Goal: Communication & Community: Share content

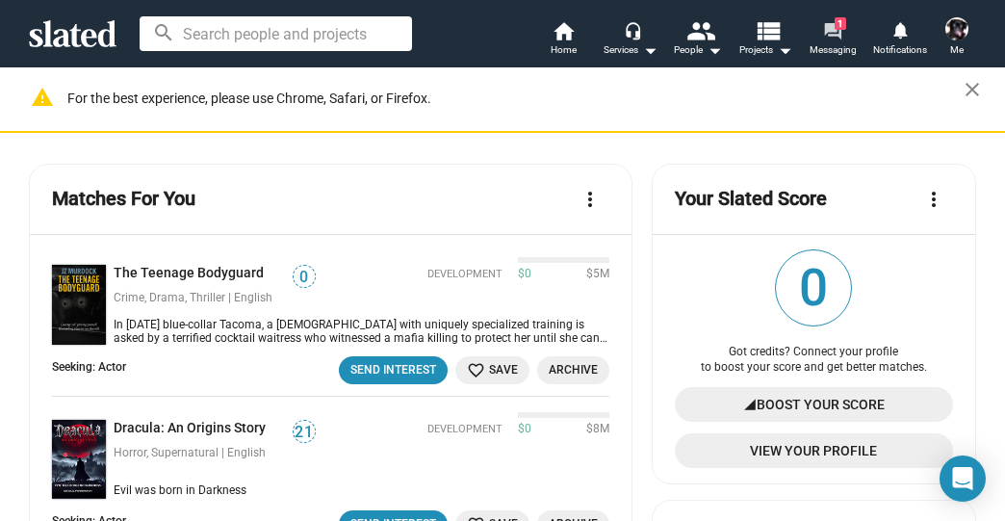
click at [838, 23] on span "1" at bounding box center [840, 23] width 12 height 13
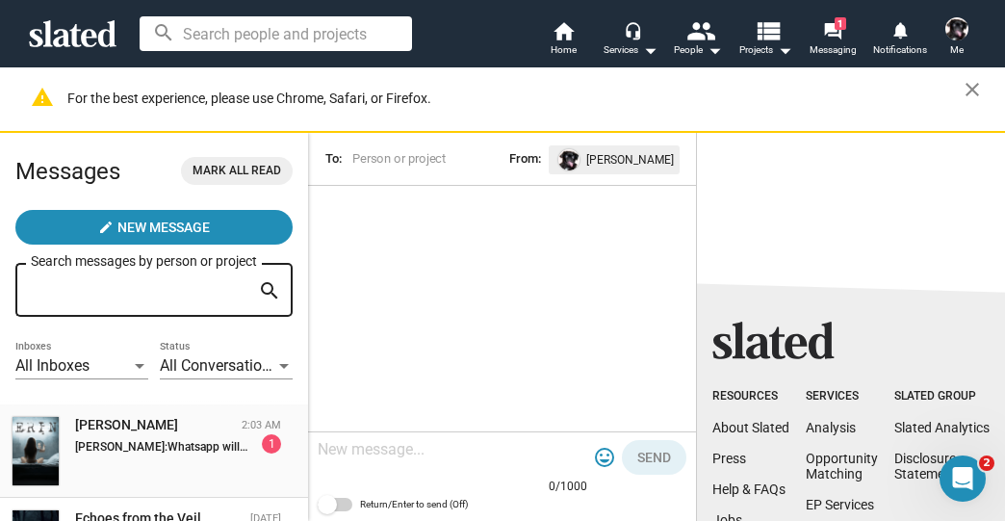
click at [158, 434] on div "[PERSON_NAME]" at bounding box center [154, 425] width 159 height 18
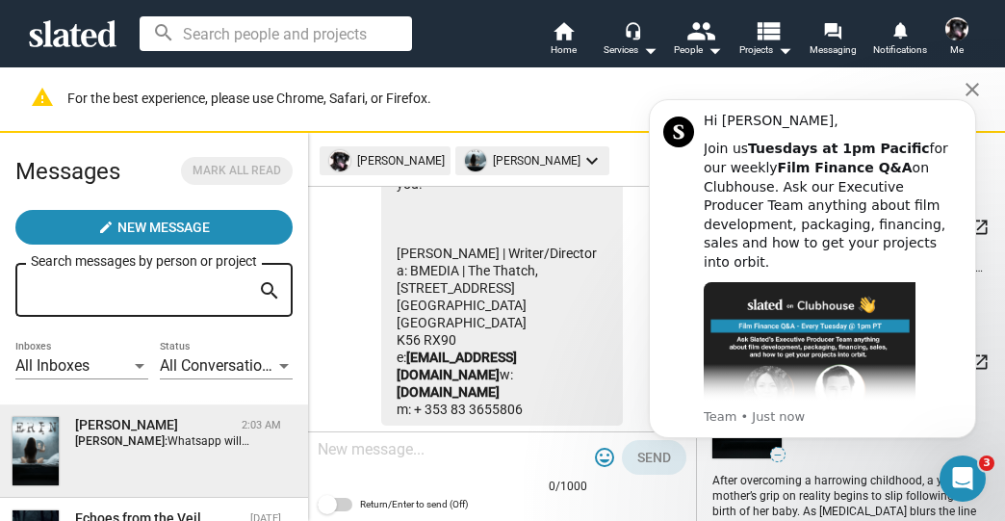
scroll to position [1379, 0]
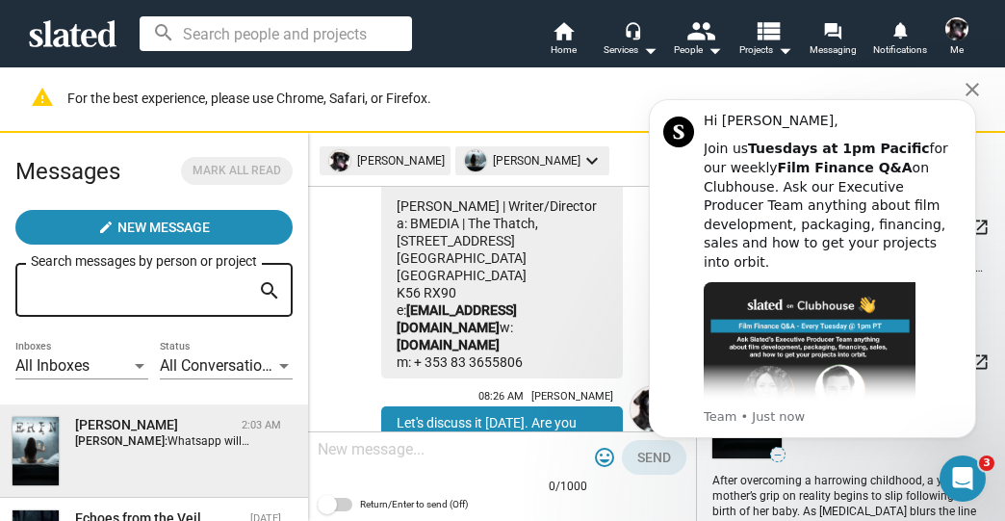
click at [543, 357] on div "Below is a copy of the email I sent you. I can do a call [DATE]. Hi [PERSON_NAM…" at bounding box center [502, 24] width 242 height 708
drag, startPoint x: 541, startPoint y: 357, endPoint x: 414, endPoint y: 363, distance: 127.1
click at [414, 363] on div "Below is a copy of the email I sent you. I can do a call [DATE]. Hi [PERSON_NAM…" at bounding box center [502, 24] width 242 height 708
drag, startPoint x: 414, startPoint y: 363, endPoint x: 564, endPoint y: 356, distance: 150.3
click at [564, 356] on div "Below is a copy of the email I sent you. I can do a call [DATE]. Hi [PERSON_NAM…" at bounding box center [502, 24] width 242 height 708
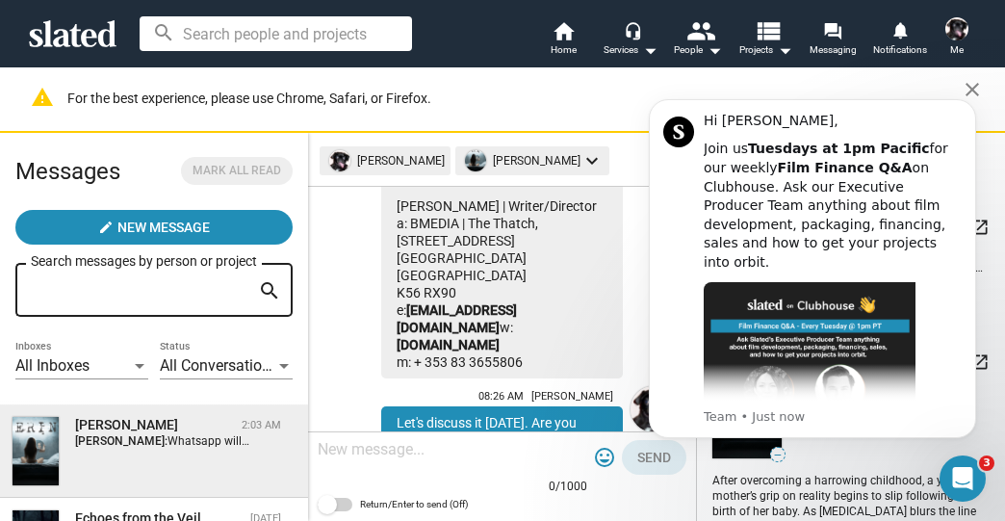
drag, startPoint x: 547, startPoint y: 358, endPoint x: 389, endPoint y: 216, distance: 211.9
click at [389, 216] on div "Below is a copy of the email I sent you. I can do a call [DATE]. Hi [PERSON_NAM…" at bounding box center [502, 24] width 242 height 708
copy div "[PERSON_NAME] | Writer/Director a: BMEDIA | The Thatch, [STREET_ADDRESS] [GEOGR…"
click at [624, 306] on html "Hi [PERSON_NAME], Join us Tuesdays at 1pm Pacific for our weekly Film Finance Q…" at bounding box center [812, 293] width 385 height 436
click at [971, 101] on icon "Dismiss notification" at bounding box center [970, 104] width 11 height 11
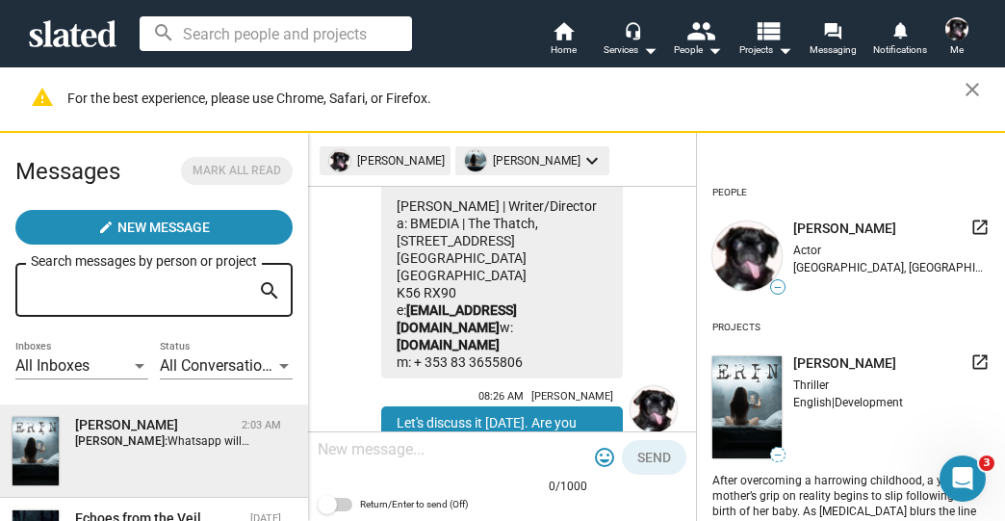
scroll to position [1610, 0]
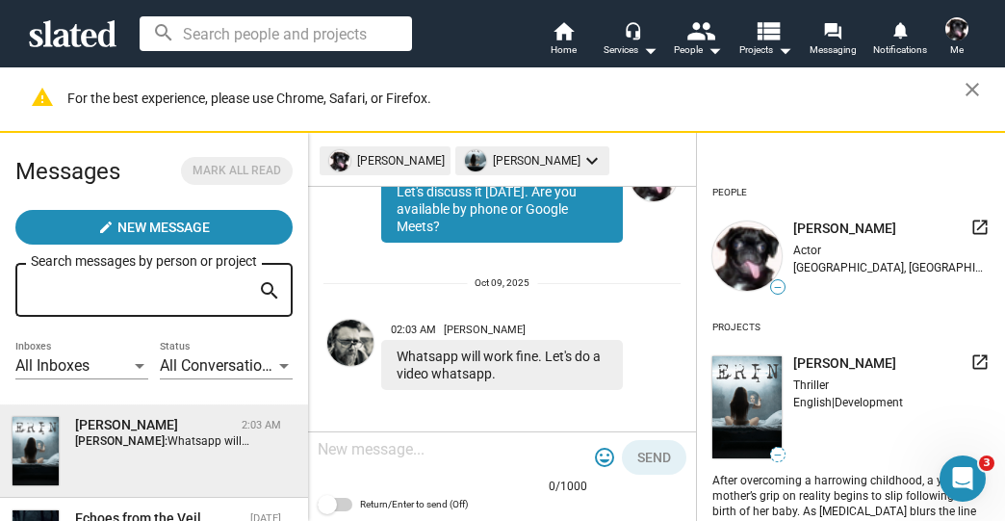
click at [372, 446] on textarea at bounding box center [452, 449] width 269 height 19
type textarea "Perfect"
click at [638, 447] on span "Send" at bounding box center [654, 457] width 34 height 35
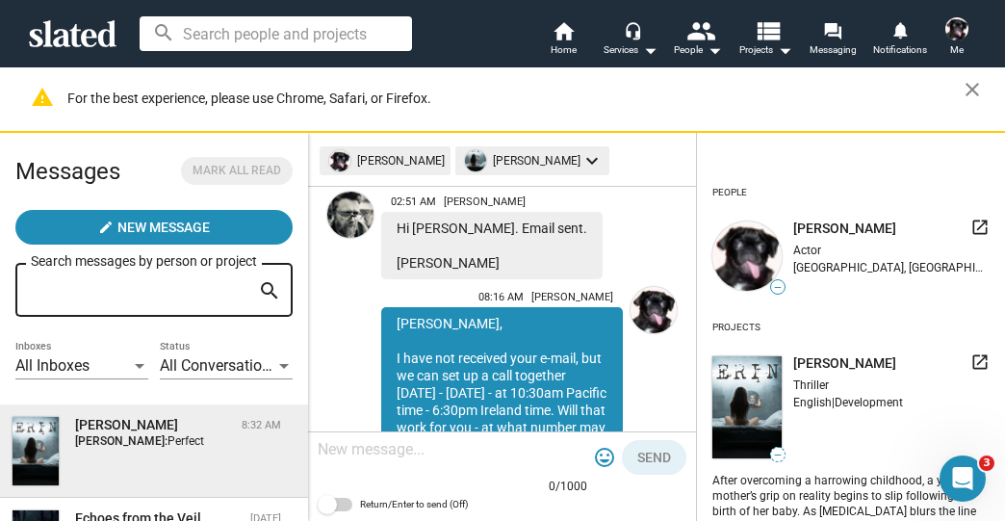
scroll to position [540, 0]
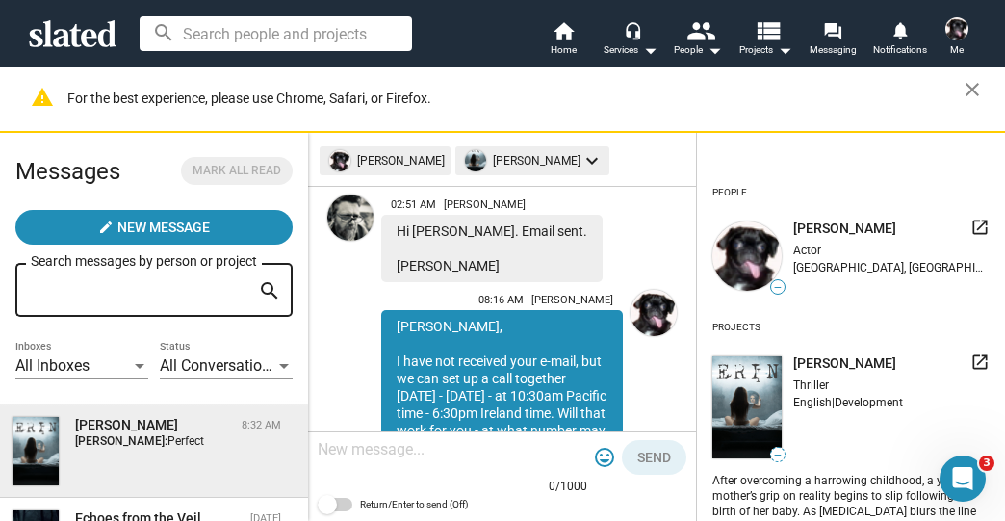
drag, startPoint x: 481, startPoint y: 289, endPoint x: 406, endPoint y: 277, distance: 75.9
click at [406, 310] on div "[PERSON_NAME], I have not received your e-mail, but we can set up a call togeth…" at bounding box center [502, 395] width 242 height 171
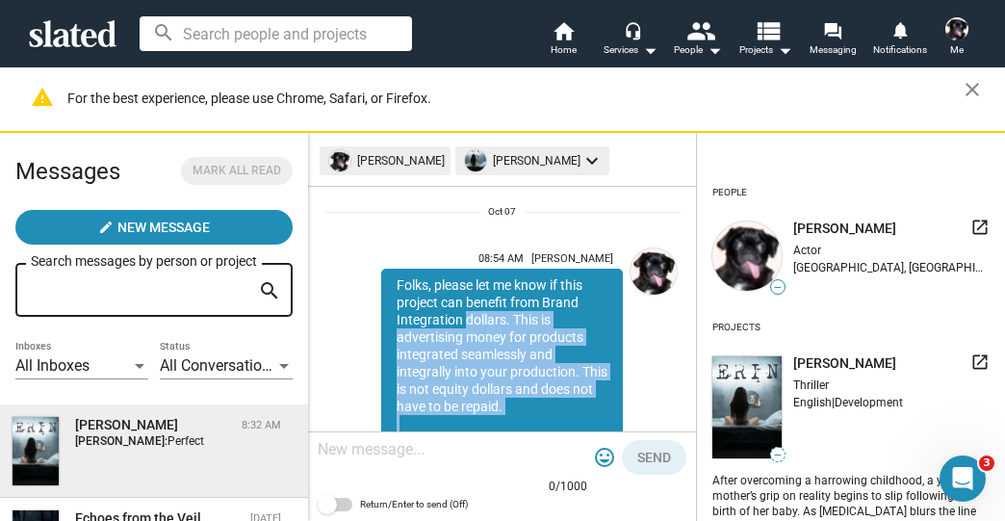
scroll to position [1, 0]
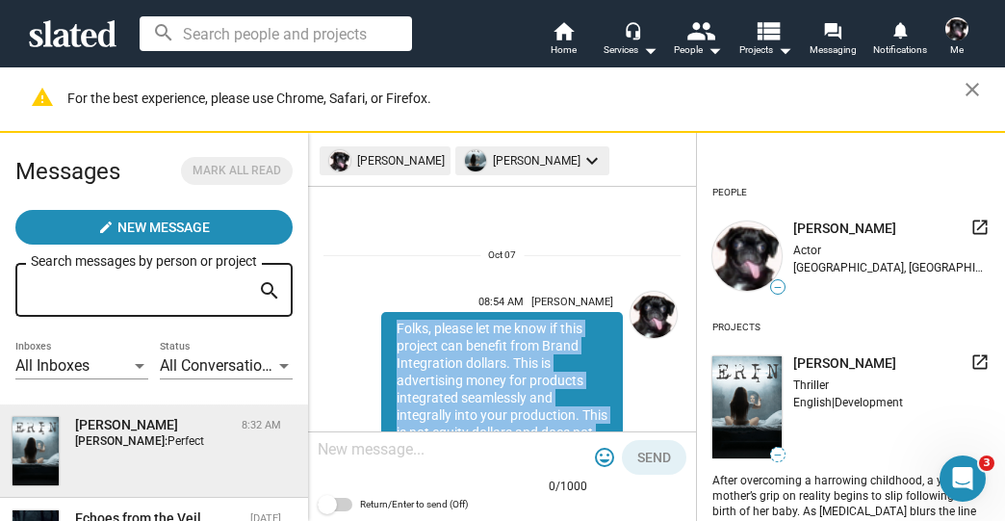
drag, startPoint x: 542, startPoint y: 372, endPoint x: 396, endPoint y: 325, distance: 152.8
click at [396, 325] on div "Folks, please let me know if this project can benefit from Brand Integration do…" at bounding box center [502, 484] width 242 height 344
copy div "Folks, please let me know if this project can benefit from Brand Integration do…"
click at [764, 24] on mat-icon "view_list" at bounding box center [767, 30] width 28 height 28
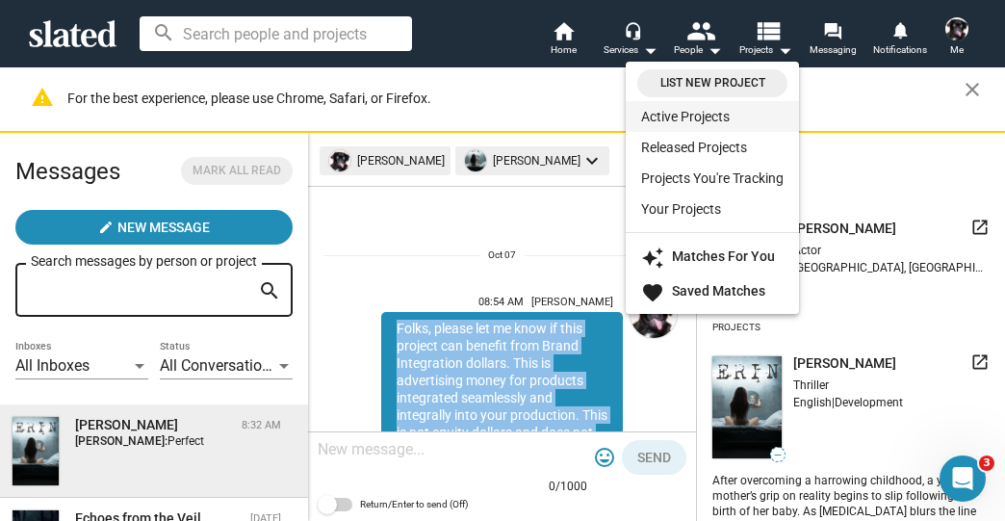
click at [703, 112] on link "Active Projects" at bounding box center [711, 116] width 173 height 31
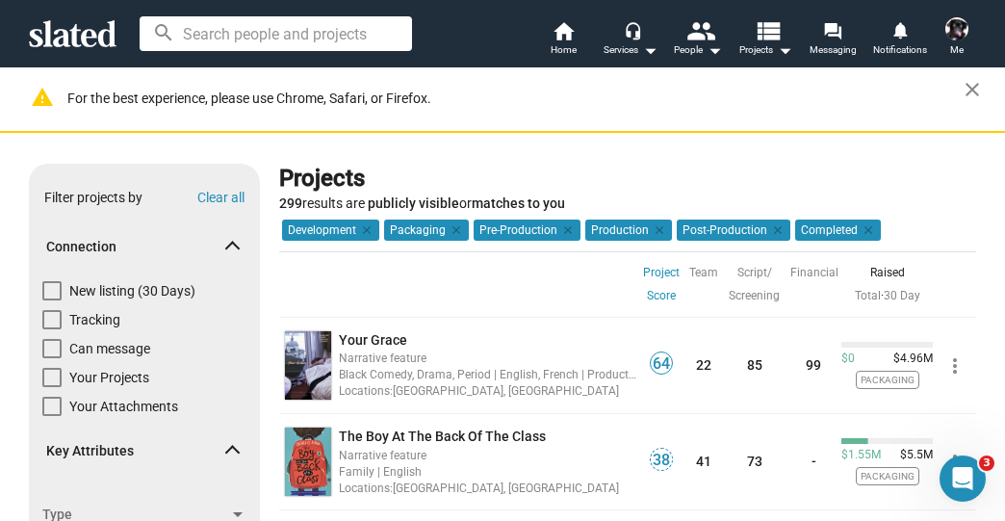
click at [46, 291] on span at bounding box center [51, 290] width 19 height 19
click at [51, 300] on input "New listing (30 Days)" at bounding box center [51, 300] width 1 height 1
checkbox input "true"
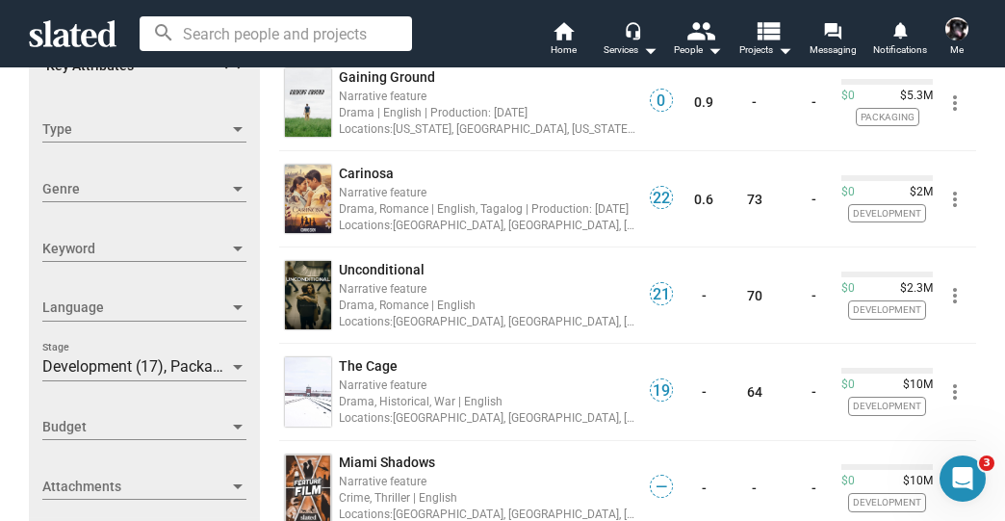
scroll to position [462, 0]
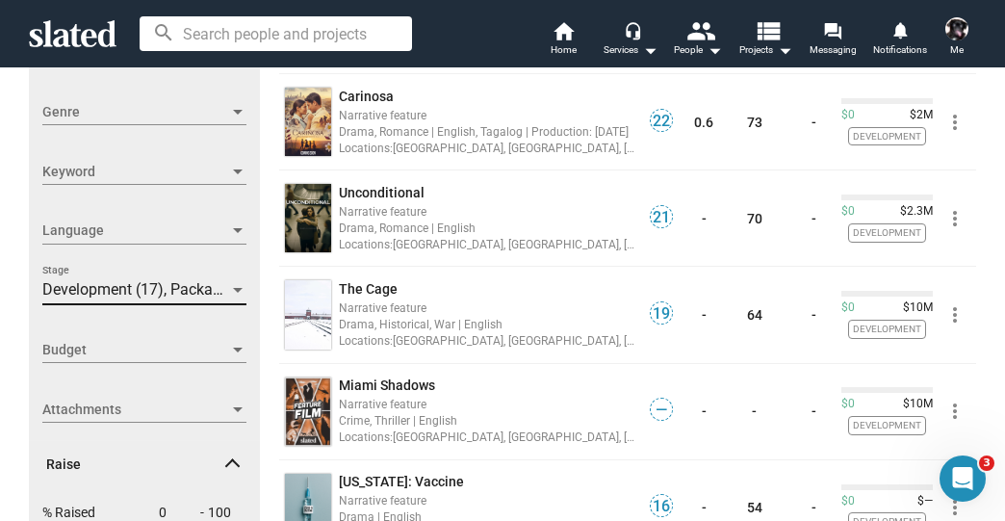
click at [116, 293] on span "Development (17), Packaging (9), Pre-Production (2), Production (1), Post-Produ…" at bounding box center [340, 289] width 596 height 18
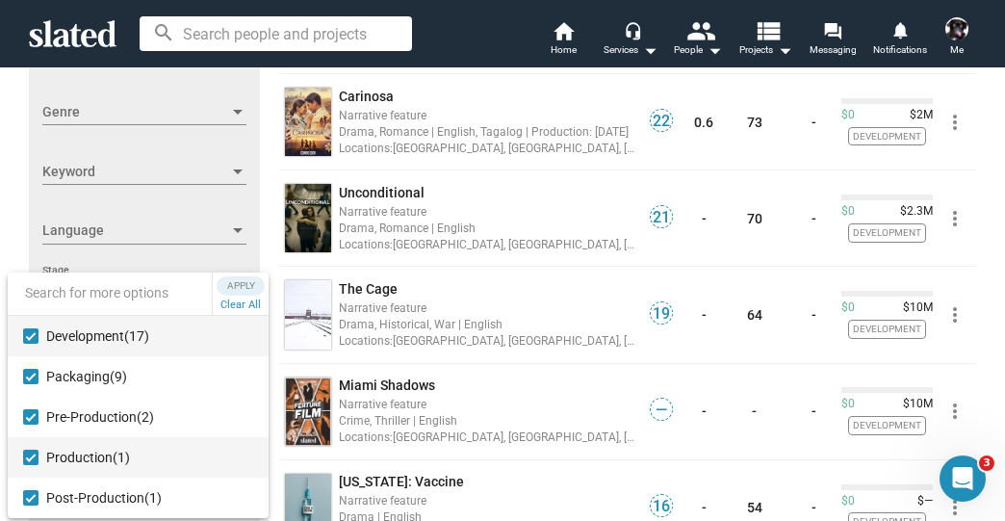
click at [37, 458] on mat-pseudo-checkbox at bounding box center [30, 456] width 15 height 15
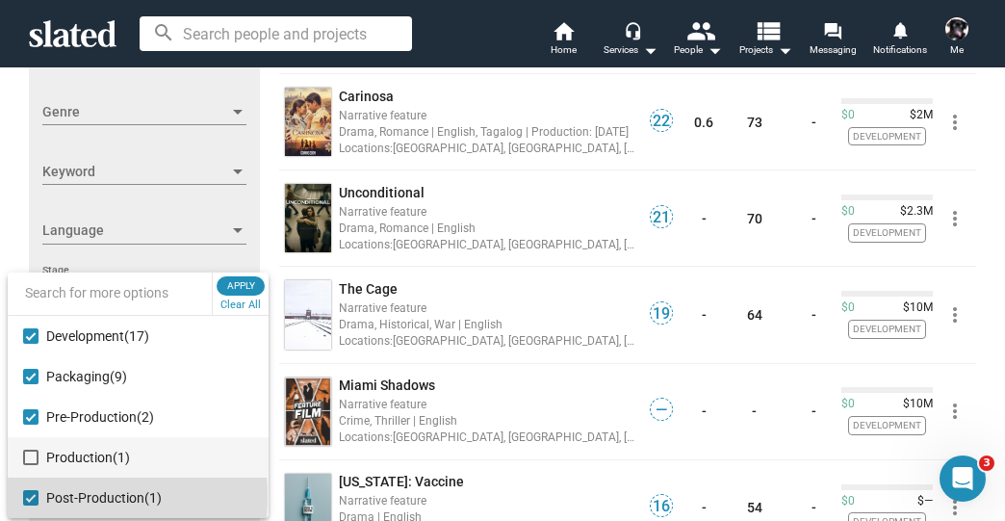
click at [32, 497] on mat-pseudo-checkbox at bounding box center [30, 497] width 15 height 15
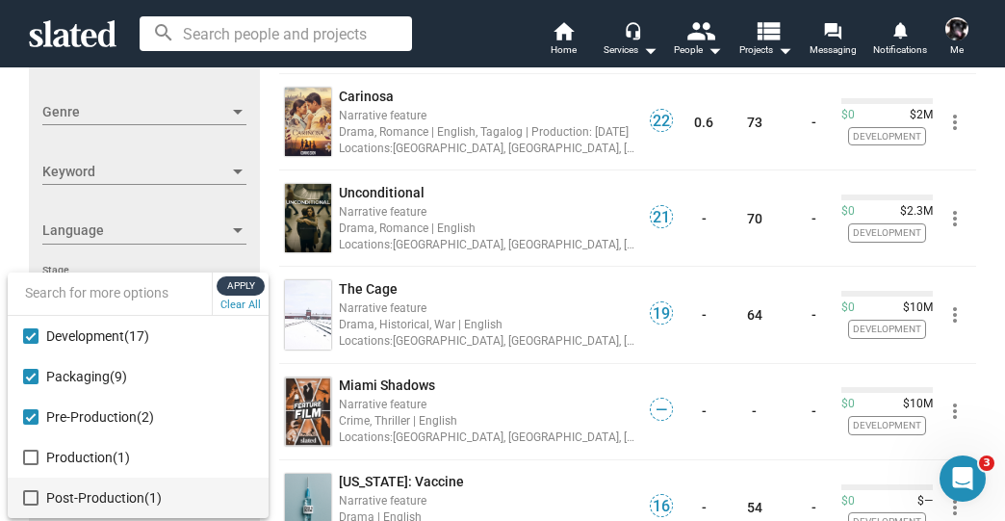
click at [246, 283] on span "Apply" at bounding box center [240, 285] width 35 height 19
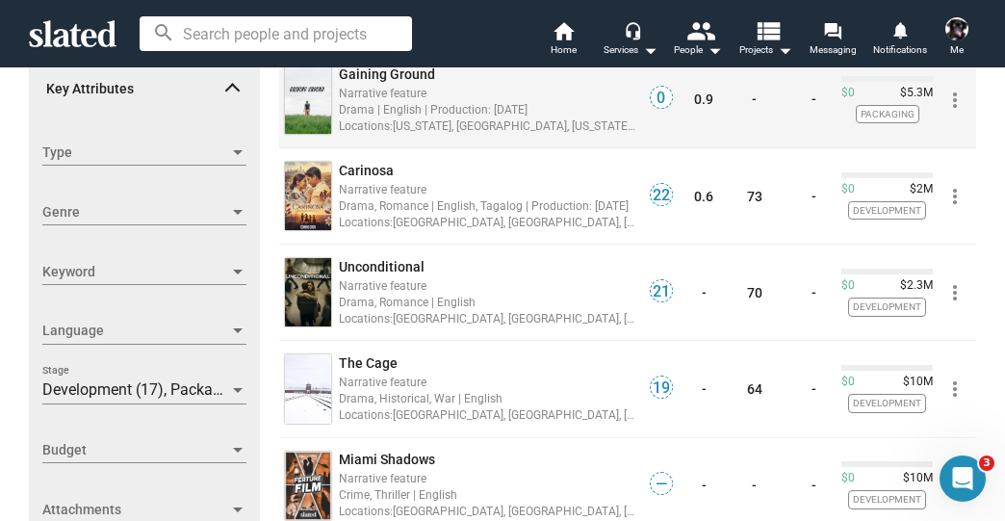
scroll to position [385, 0]
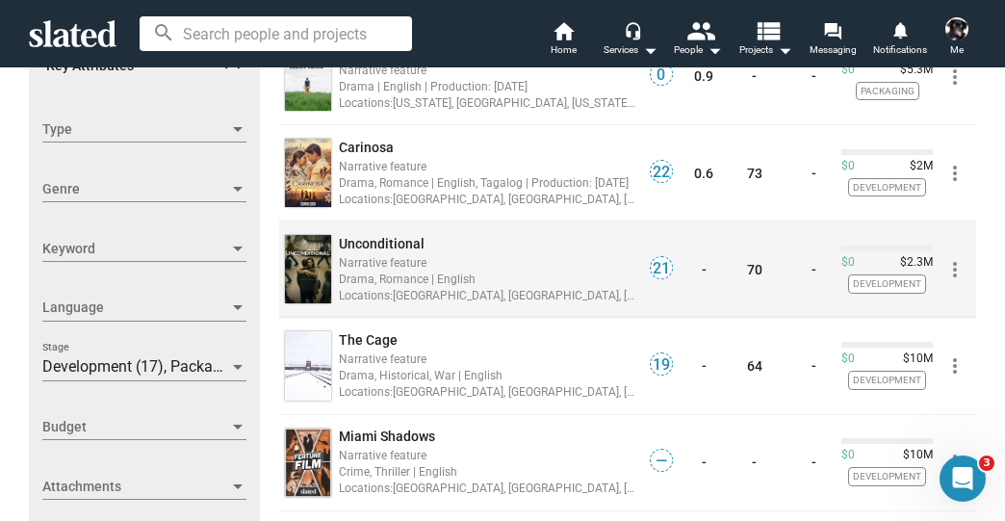
click at [399, 240] on span "Unconditional" at bounding box center [382, 243] width 86 height 15
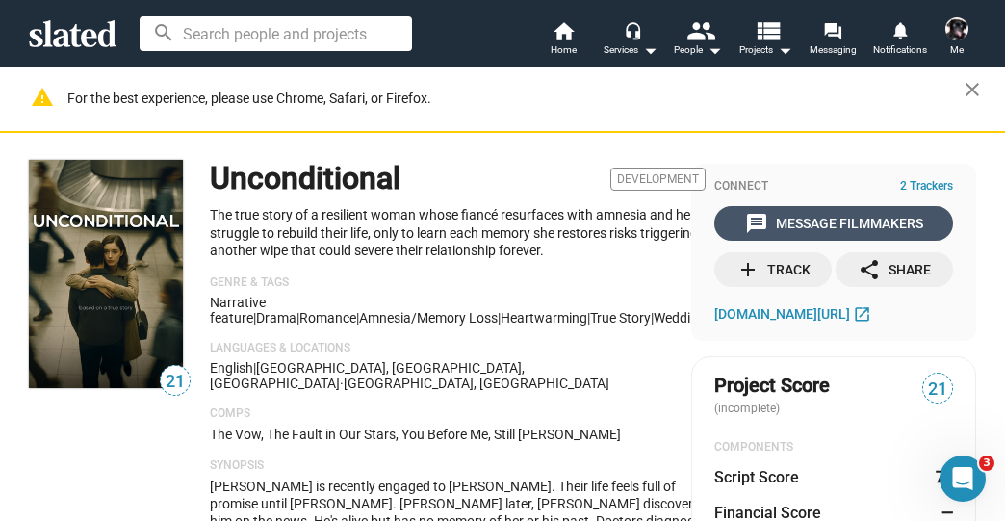
click at [838, 219] on div "message Message Filmmakers" at bounding box center [834, 223] width 178 height 35
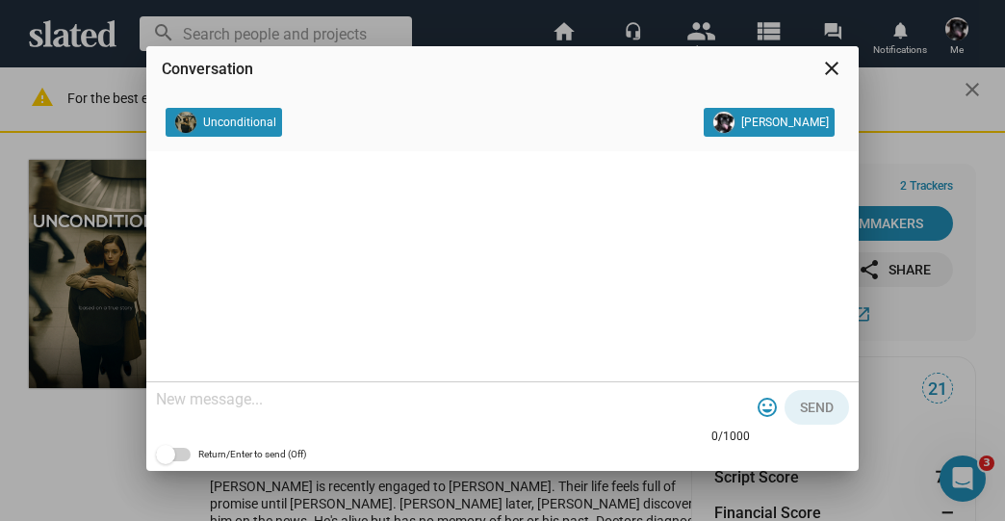
click at [266, 414] on div at bounding box center [453, 400] width 594 height 57
paste textarea "Folks, please let me know if this project can benefit from Brand Integration do…"
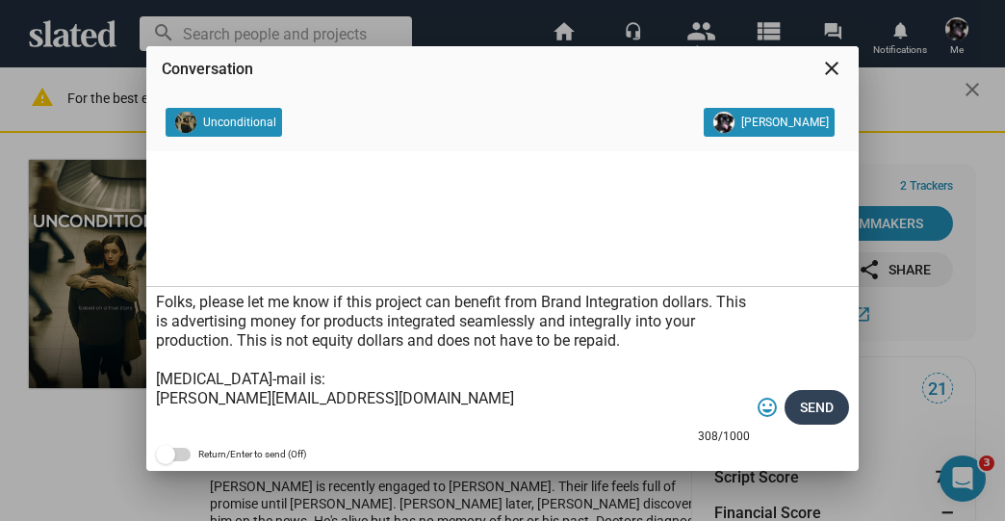
type textarea "Folks, please let me know if this project can benefit from Brand Integration do…"
click at [826, 416] on span "Send" at bounding box center [817, 407] width 34 height 35
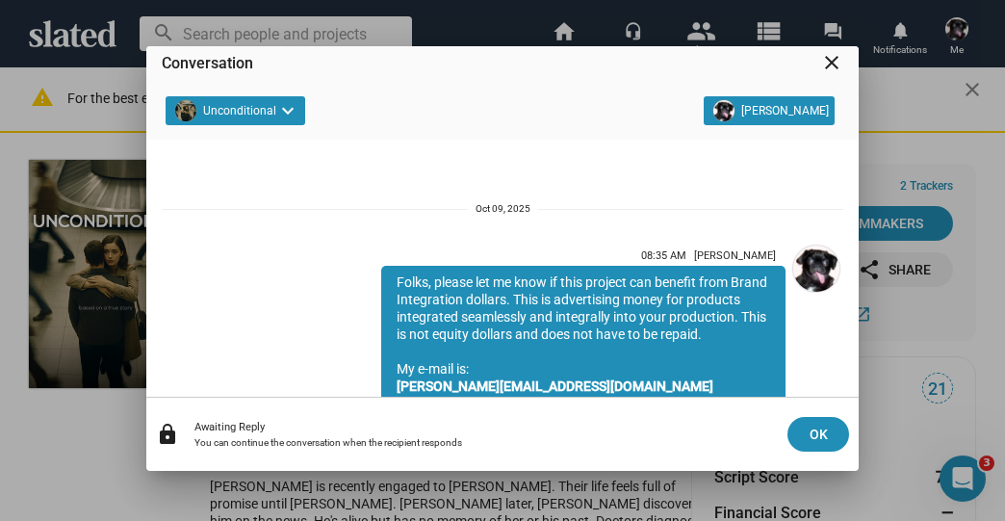
scroll to position [160, 0]
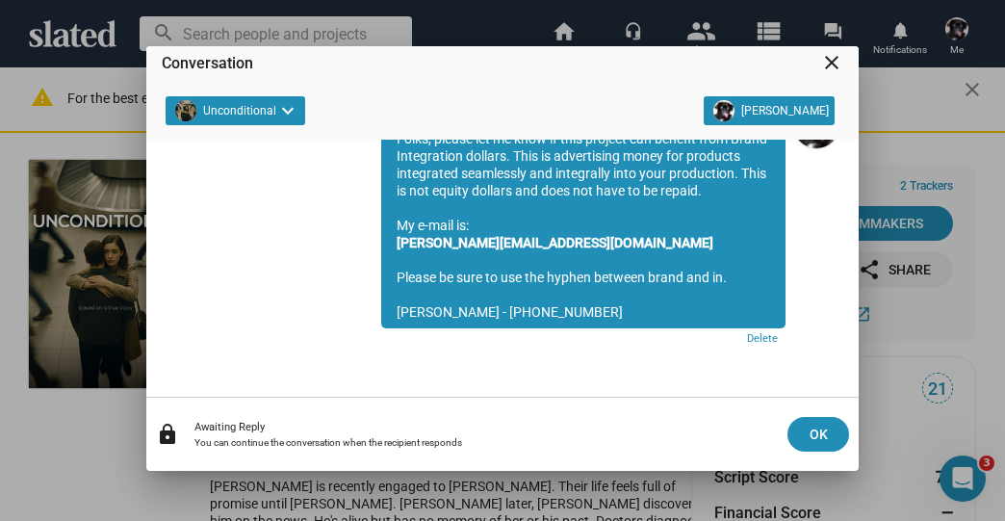
click at [834, 65] on mat-icon "close" at bounding box center [831, 62] width 23 height 23
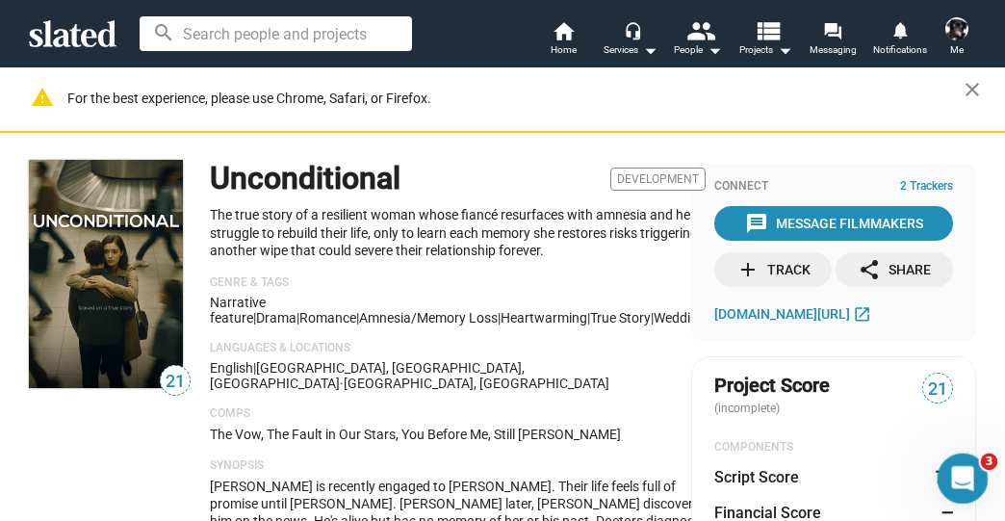
click at [977, 473] on div "Open Intercom Messenger" at bounding box center [960, 476] width 64 height 64
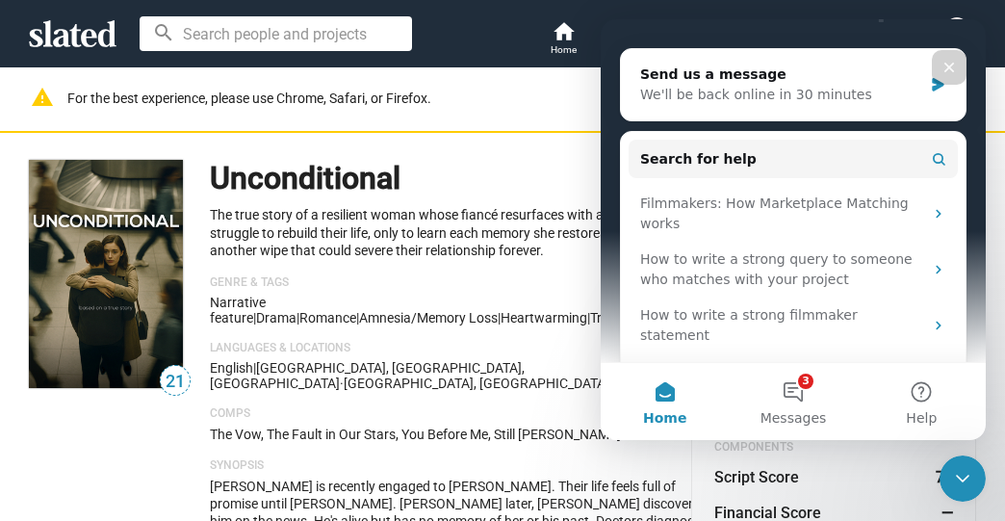
scroll to position [221, 0]
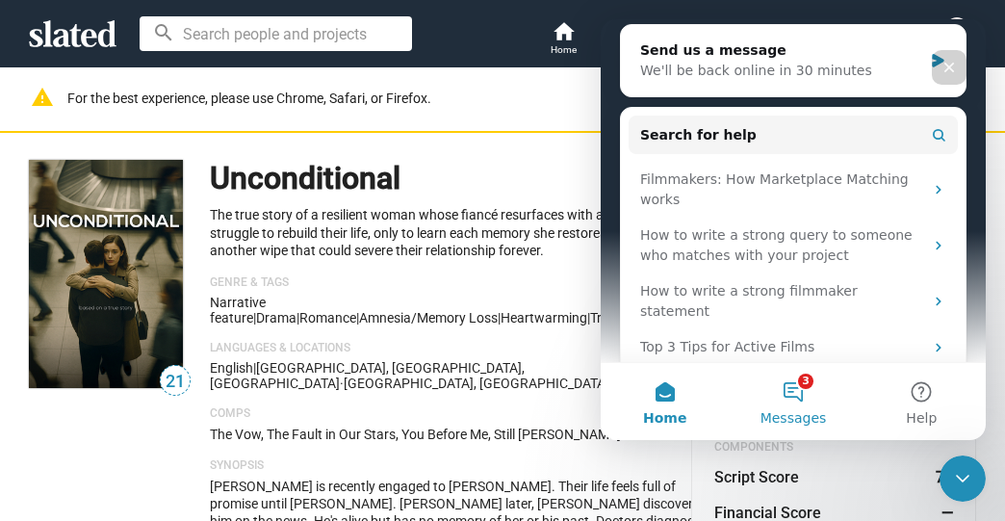
click at [799, 376] on button "3 Messages" at bounding box center [792, 401] width 128 height 77
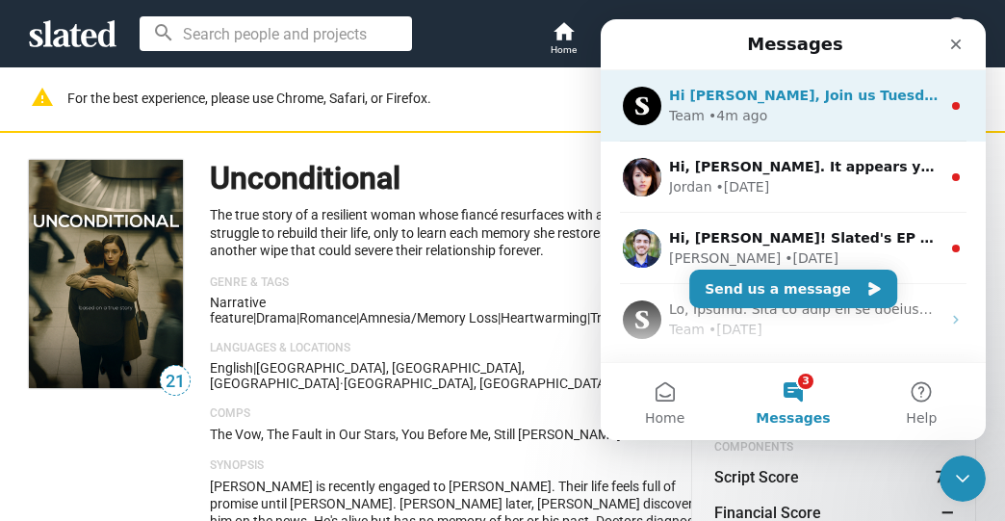
click at [896, 115] on div "Team • 4m ago" at bounding box center [804, 116] width 271 height 20
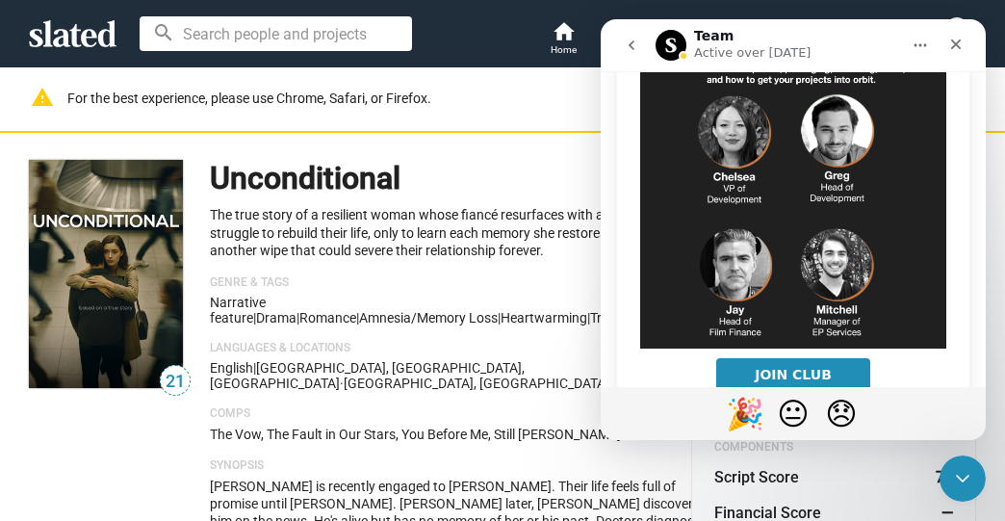
scroll to position [467, 0]
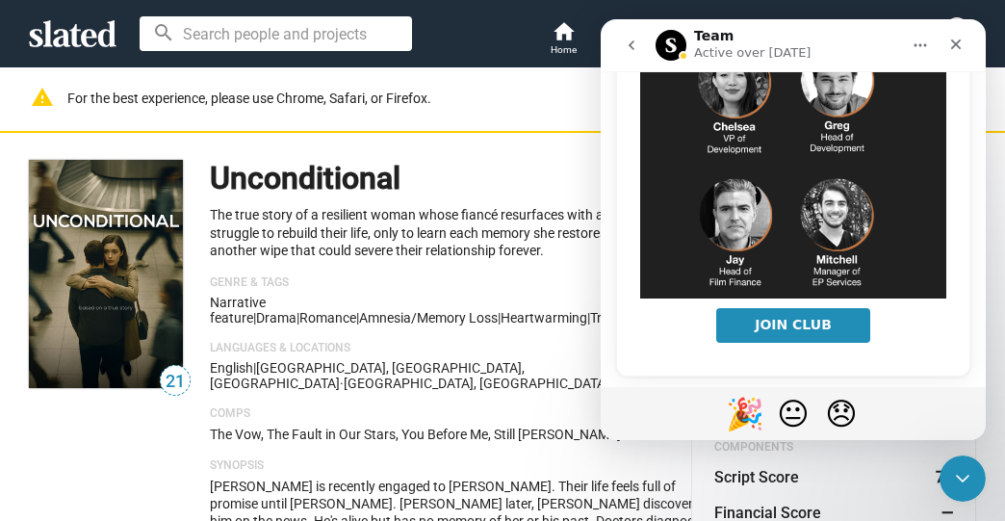
click at [630, 41] on icon "go back" at bounding box center [631, 45] width 15 height 15
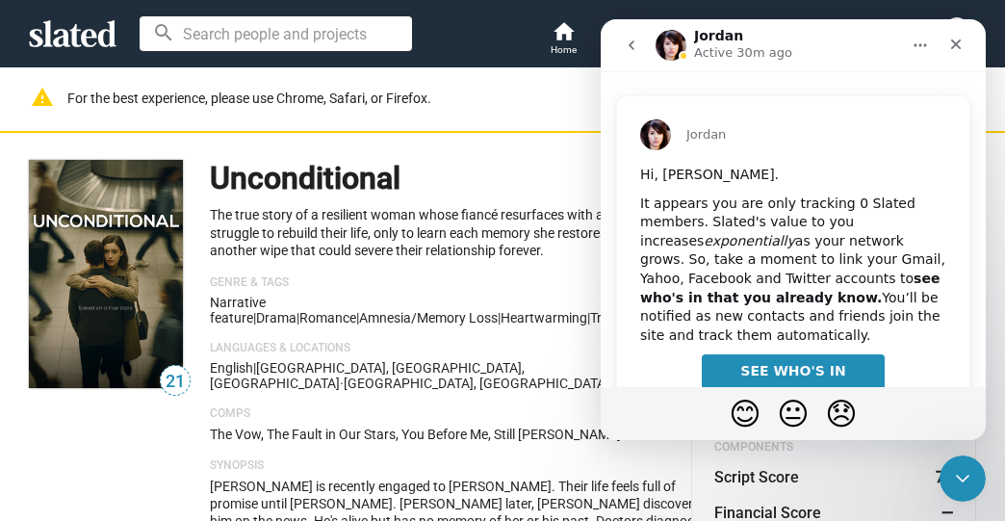
scroll to position [150, 0]
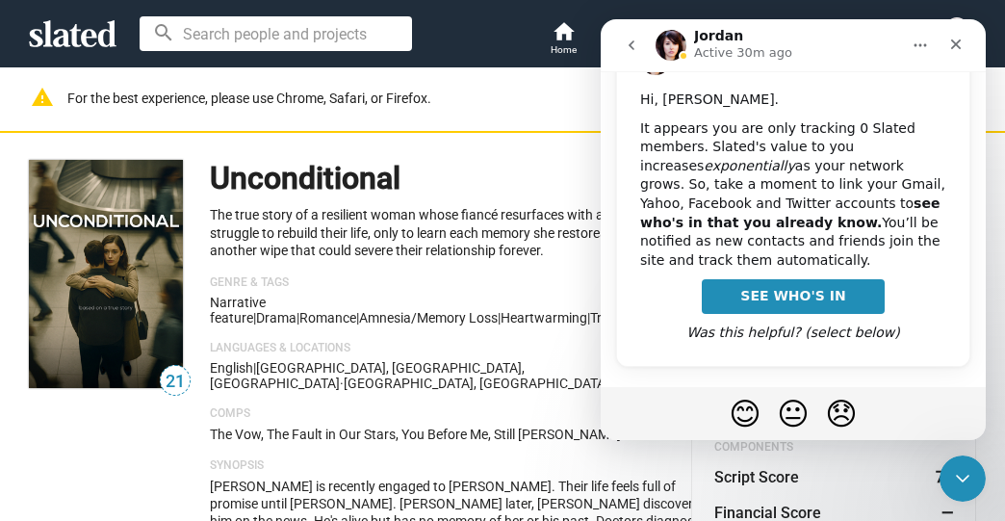
click at [633, 46] on icon "go back" at bounding box center [631, 45] width 15 height 15
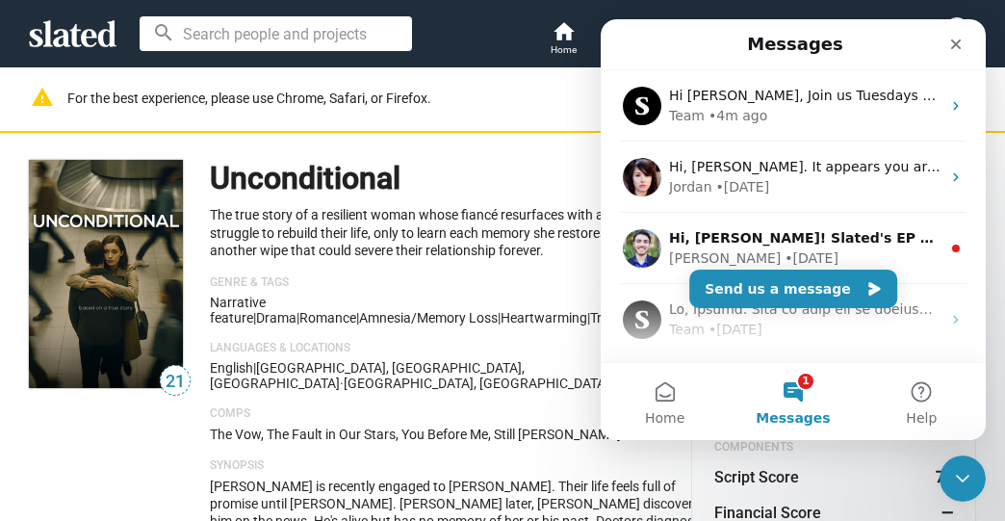
scroll to position [0, 0]
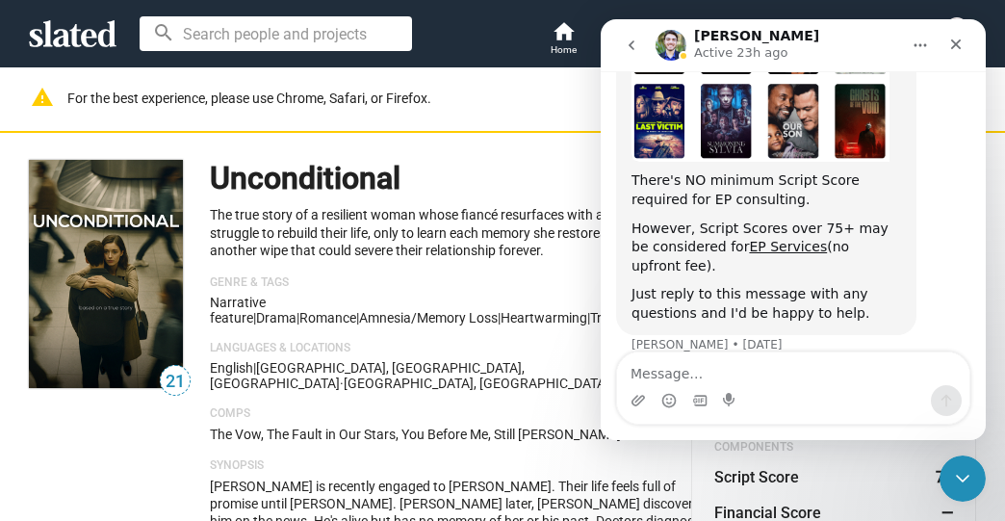
scroll to position [331, 0]
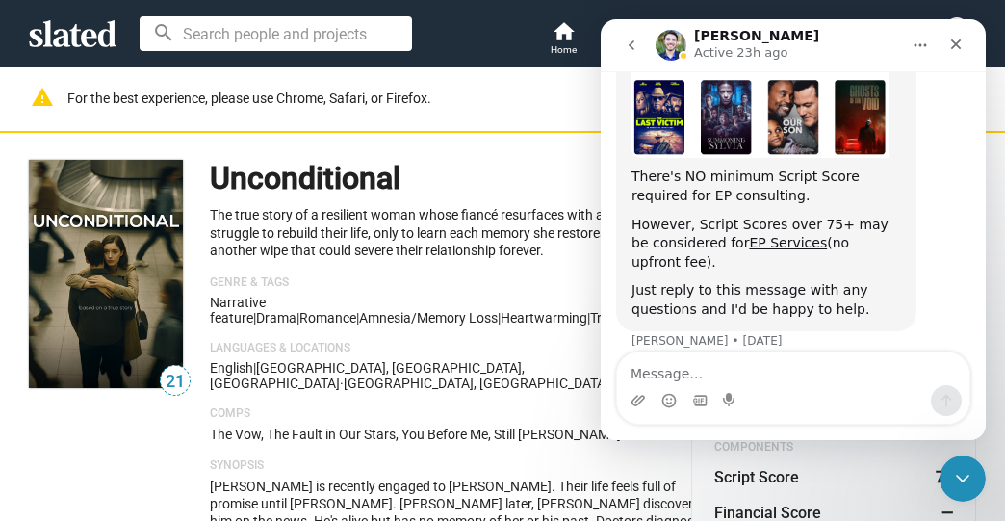
click at [629, 42] on icon "go back" at bounding box center [631, 45] width 15 height 15
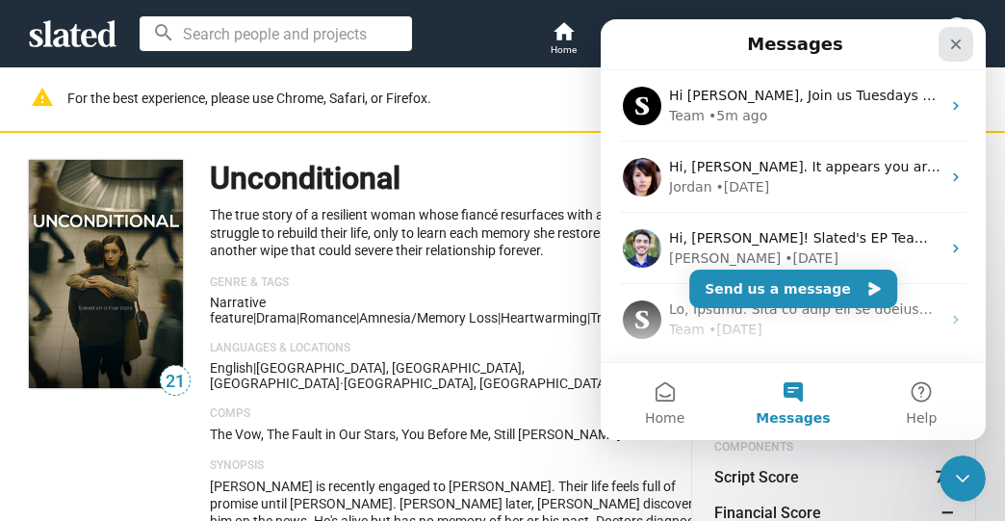
click at [957, 41] on icon "Close" at bounding box center [956, 44] width 11 height 11
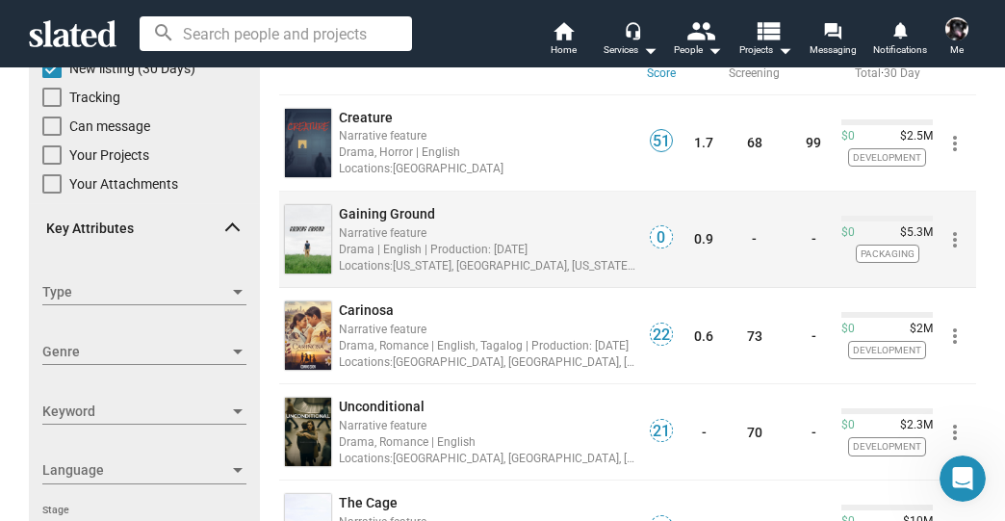
scroll to position [231, 0]
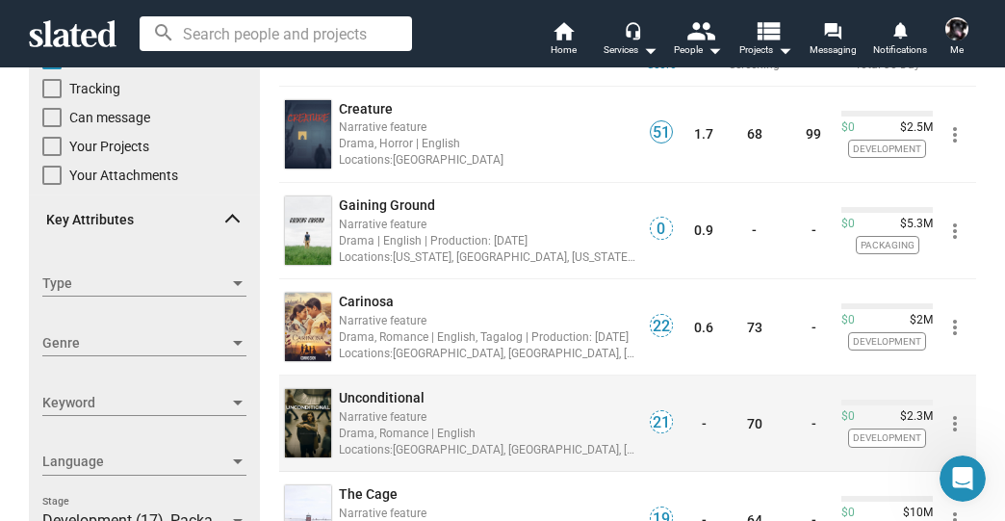
click at [369, 395] on span "Unconditional" at bounding box center [382, 397] width 86 height 15
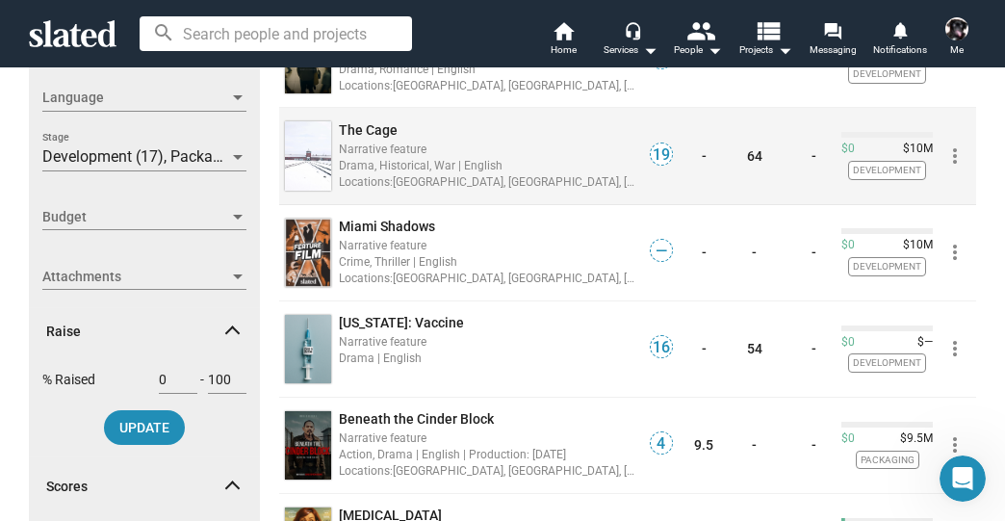
scroll to position [616, 0]
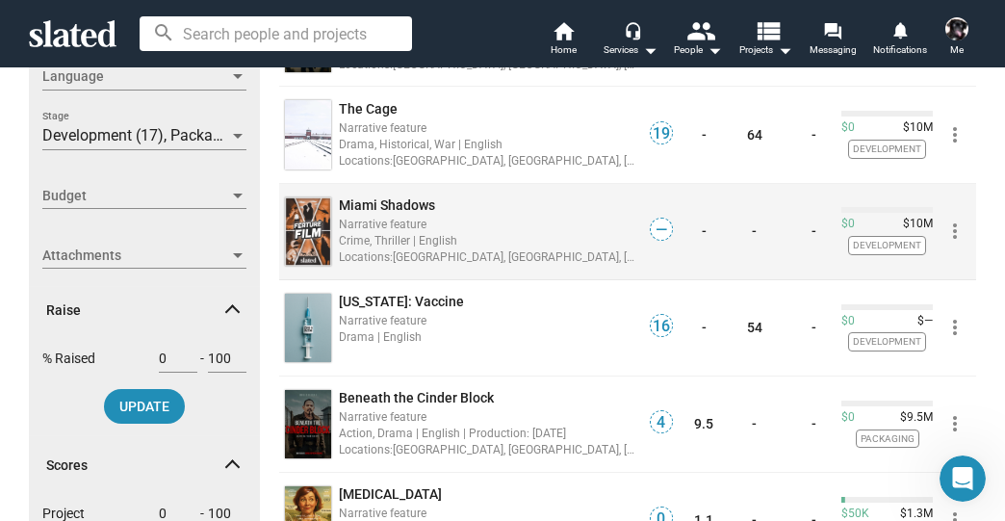
click at [404, 203] on span "Miami Shadows" at bounding box center [387, 204] width 96 height 15
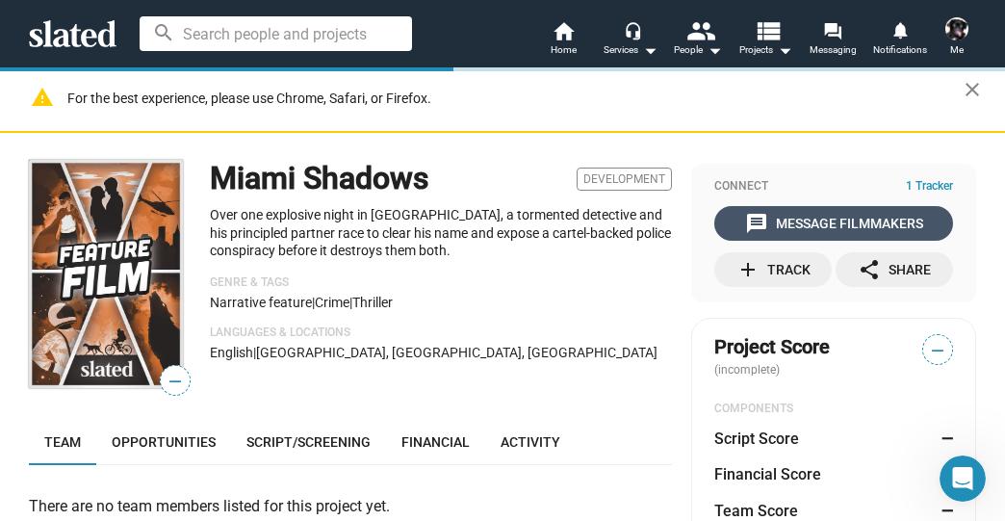
click at [881, 224] on div "message Message Filmmakers" at bounding box center [834, 223] width 178 height 35
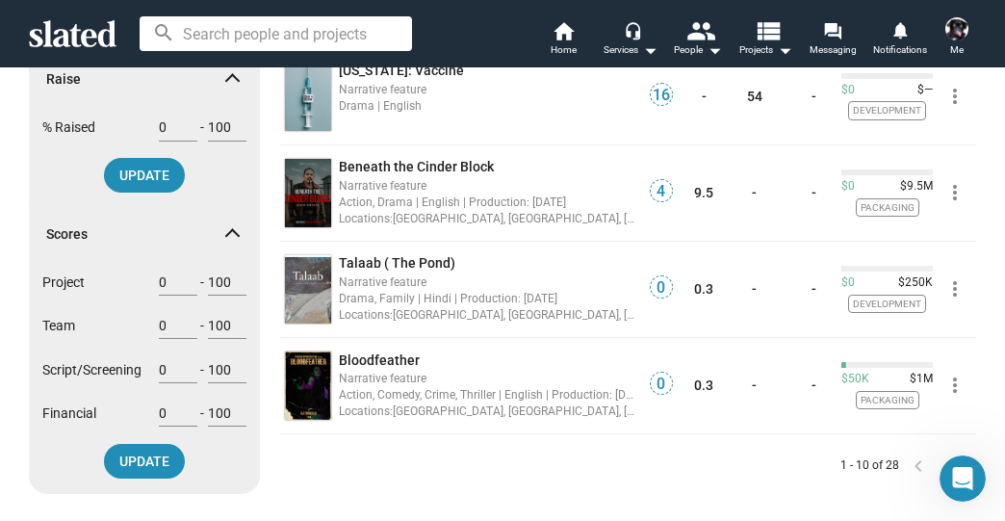
scroll to position [924, 0]
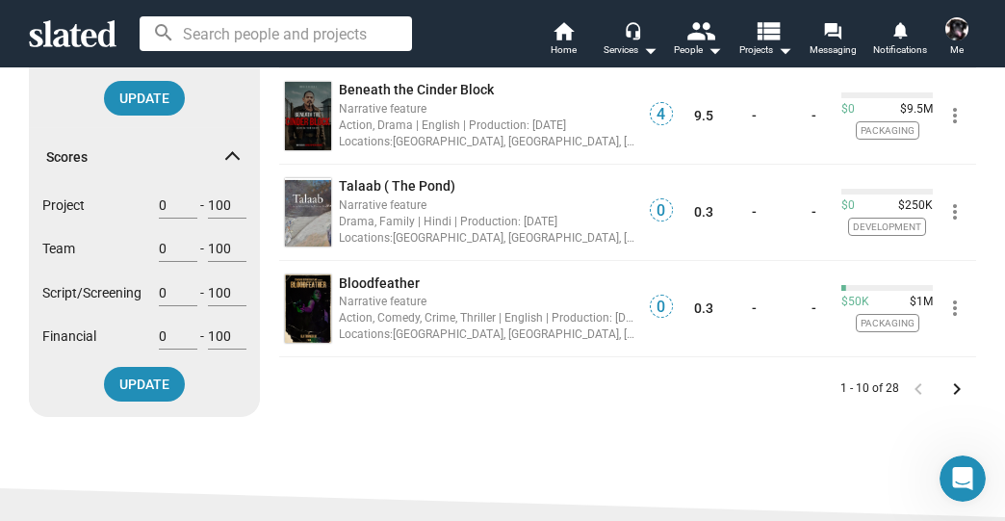
click at [949, 384] on mat-icon "keyboard_arrow_right" at bounding box center [956, 388] width 23 height 23
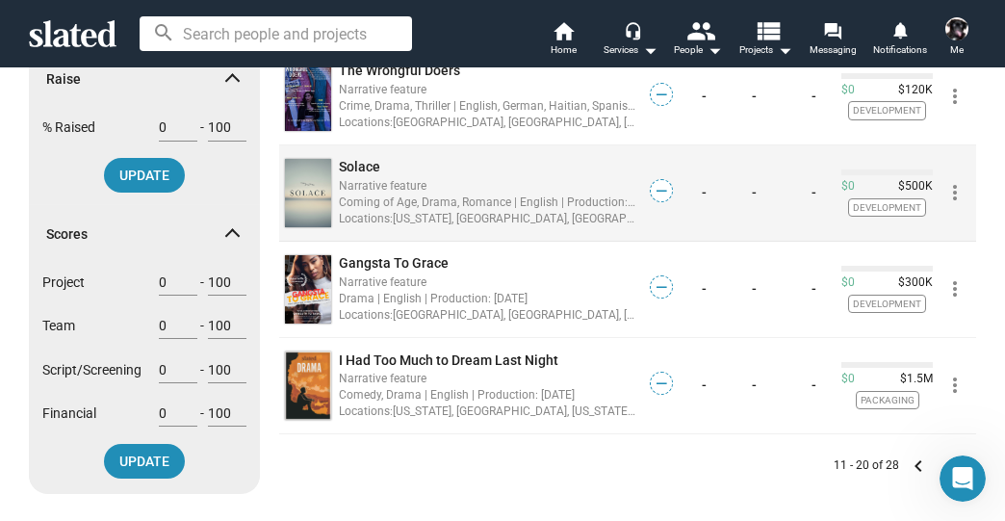
scroll to position [924, 0]
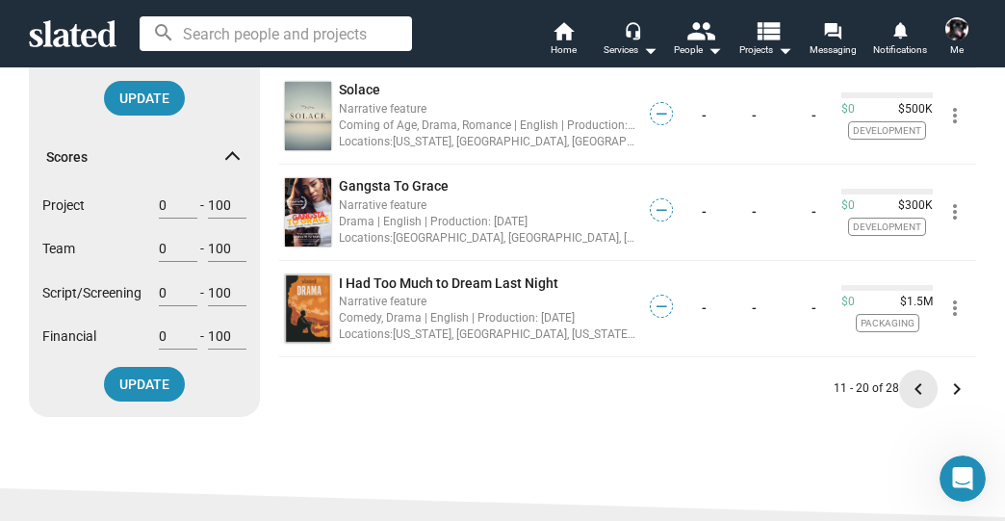
click at [913, 388] on mat-icon "keyboard_arrow_left" at bounding box center [917, 388] width 23 height 23
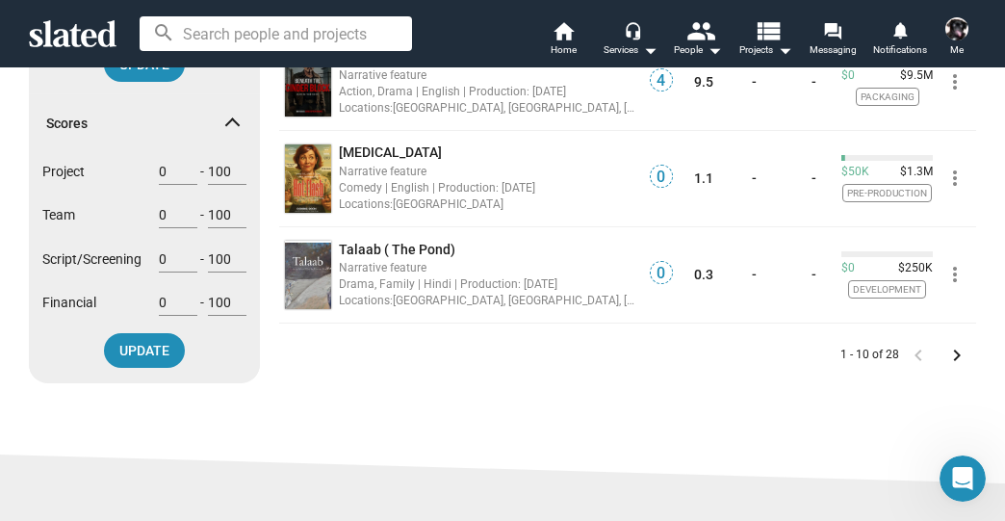
scroll to position [924, 0]
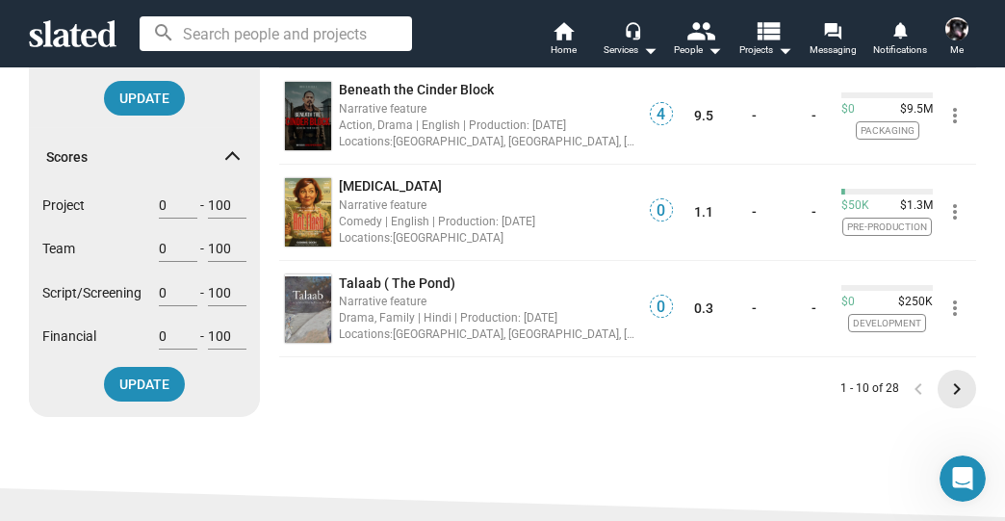
click at [950, 388] on mat-icon "keyboard_arrow_right" at bounding box center [956, 388] width 23 height 23
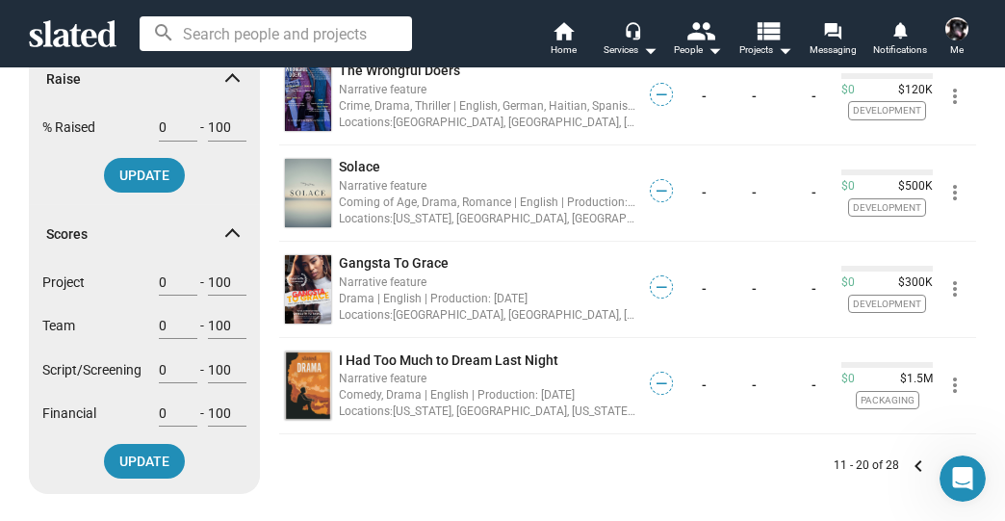
scroll to position [924, 0]
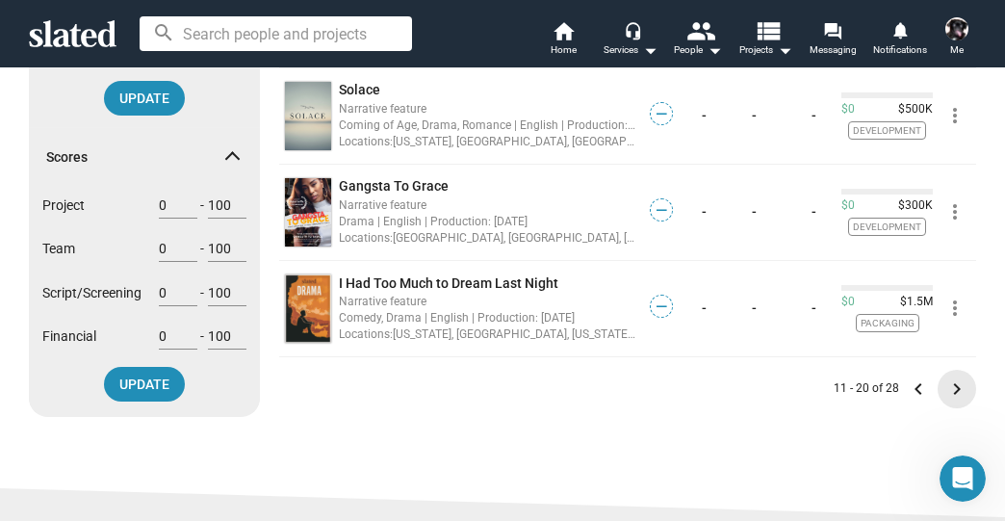
click at [945, 389] on mat-icon "keyboard_arrow_right" at bounding box center [956, 388] width 23 height 23
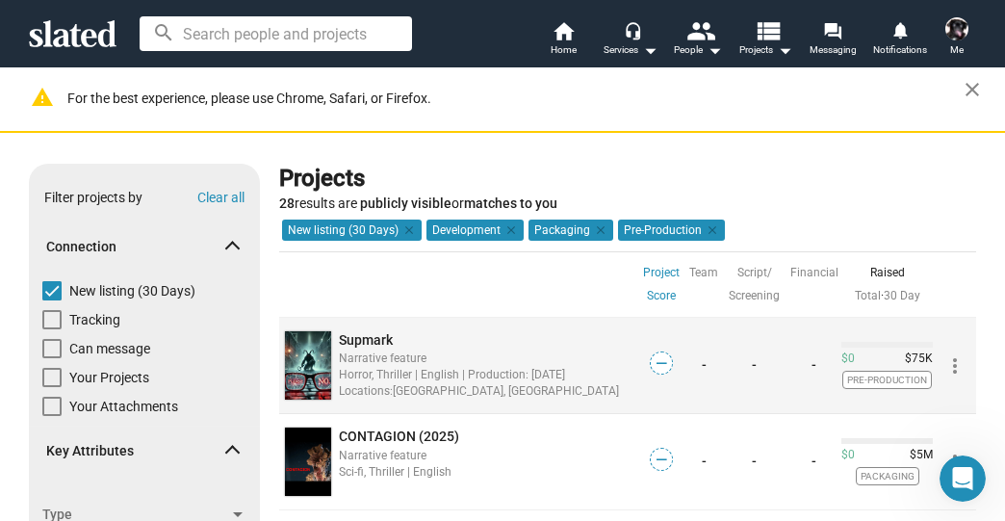
click at [354, 335] on span "Supmark" at bounding box center [366, 339] width 54 height 15
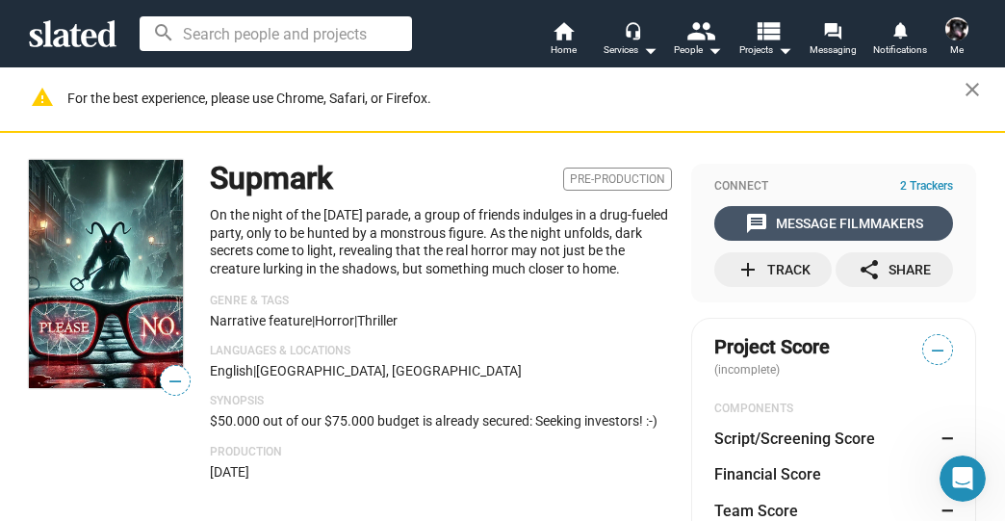
click at [786, 232] on div "message Message Filmmakers" at bounding box center [834, 223] width 178 height 35
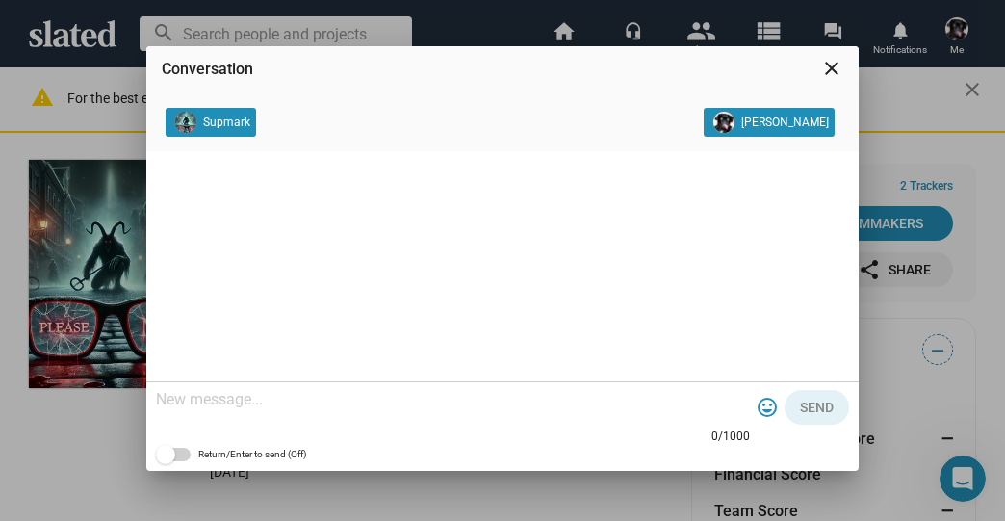
click at [261, 409] on div at bounding box center [453, 400] width 594 height 57
paste textarea "Folks, please let me know if this project can benefit from Brand Integration do…"
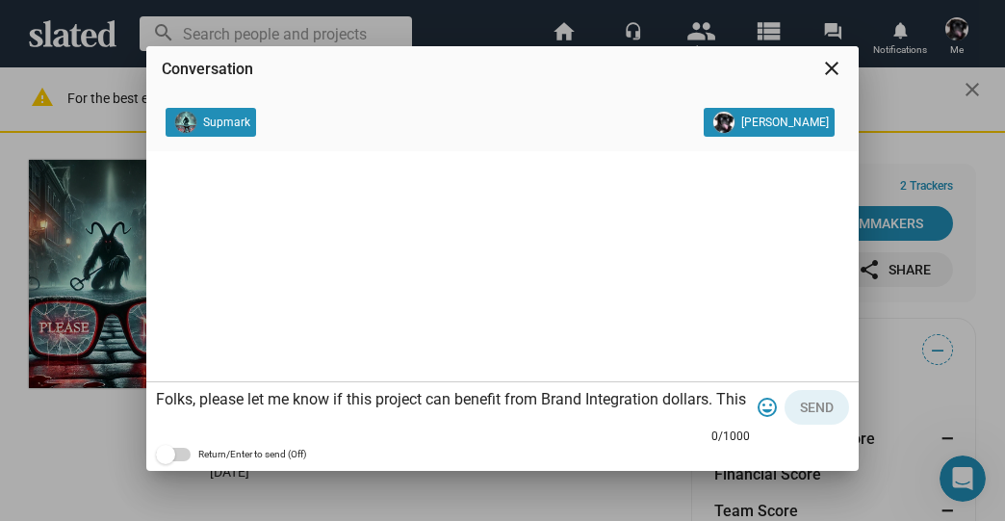
scroll to position [58, 0]
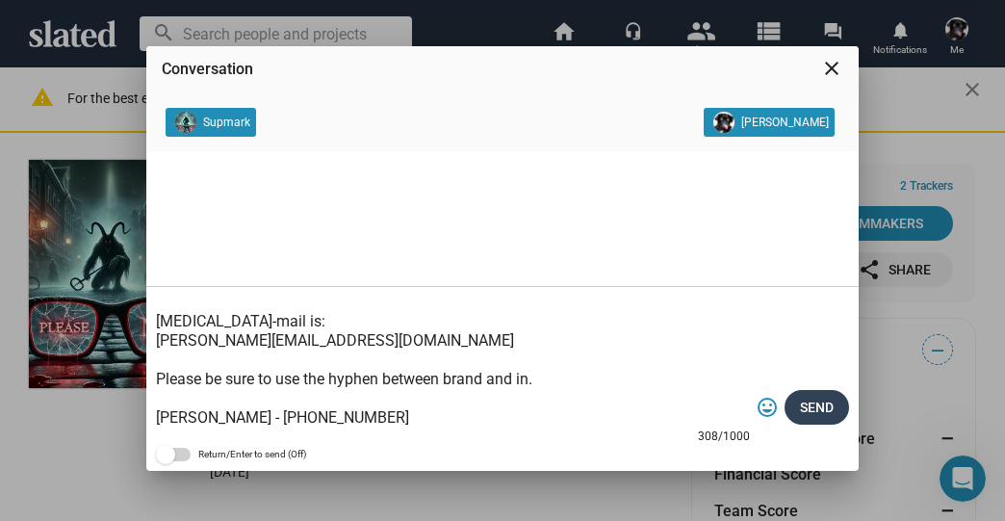
type textarea "Folks, please let me know if this project can benefit from Brand Integration do…"
click at [788, 404] on button "Send" at bounding box center [816, 407] width 64 height 35
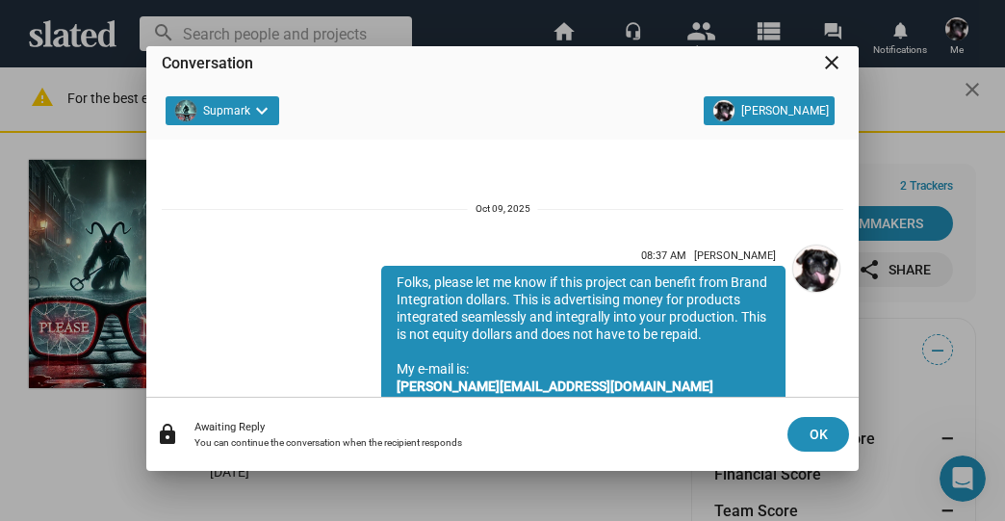
scroll to position [160, 0]
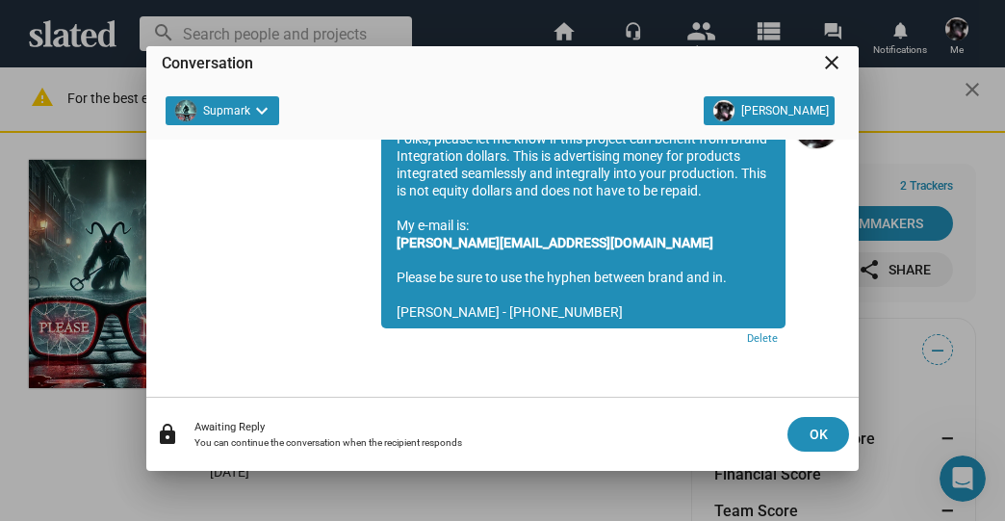
click at [831, 65] on mat-icon "close" at bounding box center [831, 62] width 23 height 23
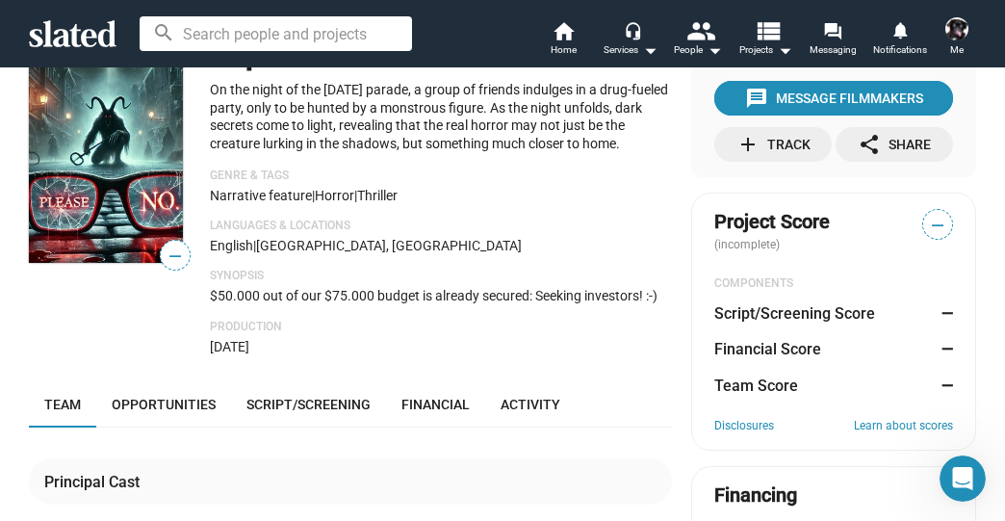
scroll to position [0, 0]
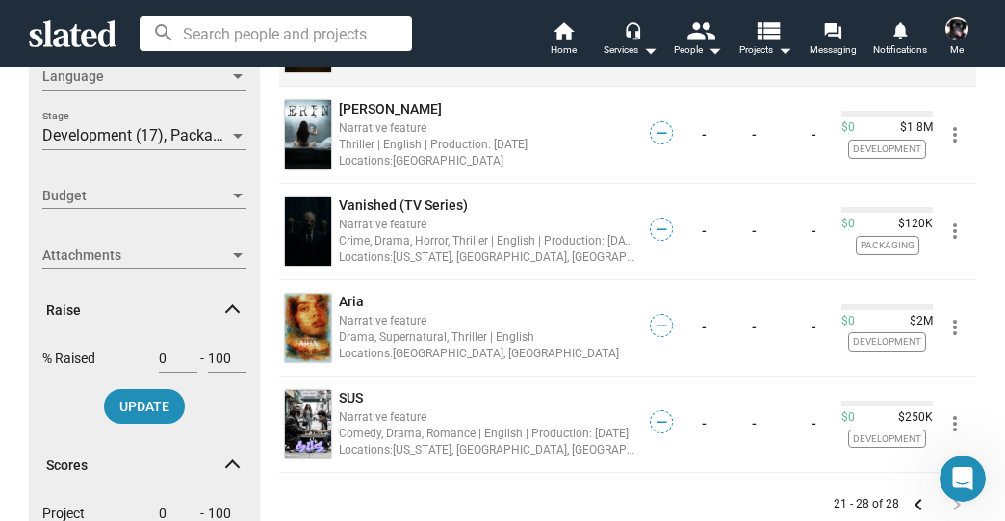
scroll to position [539, 0]
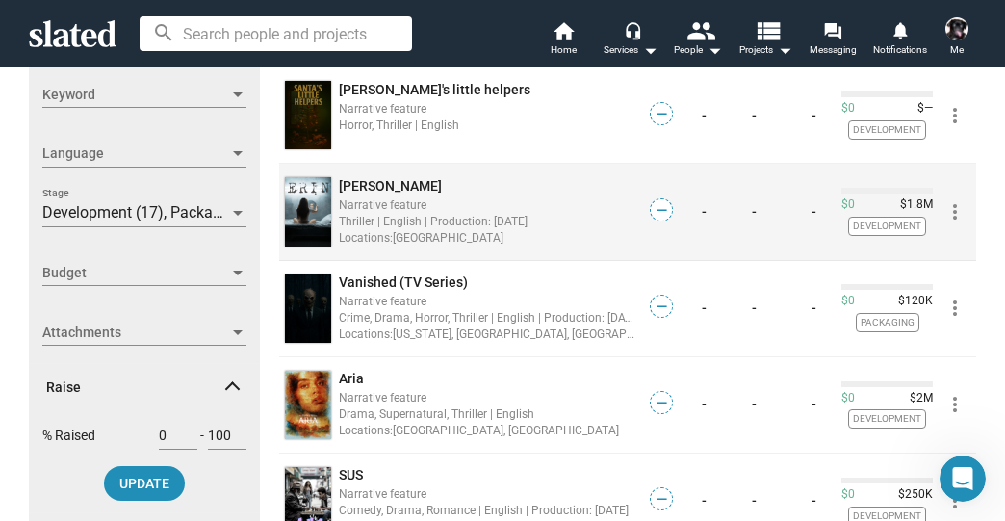
click at [349, 186] on span "[PERSON_NAME]" at bounding box center [390, 185] width 103 height 15
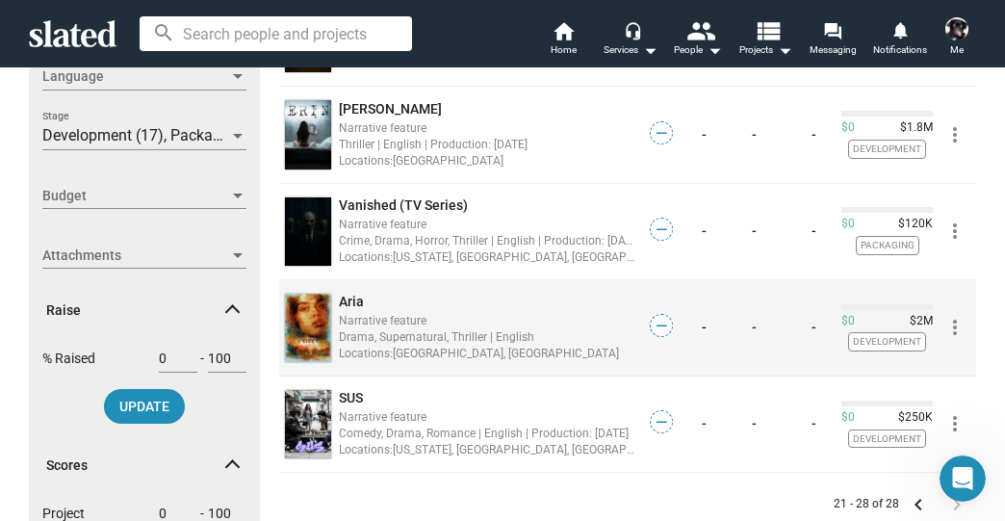
scroll to position [693, 0]
